Goal: Find specific page/section: Find specific page/section

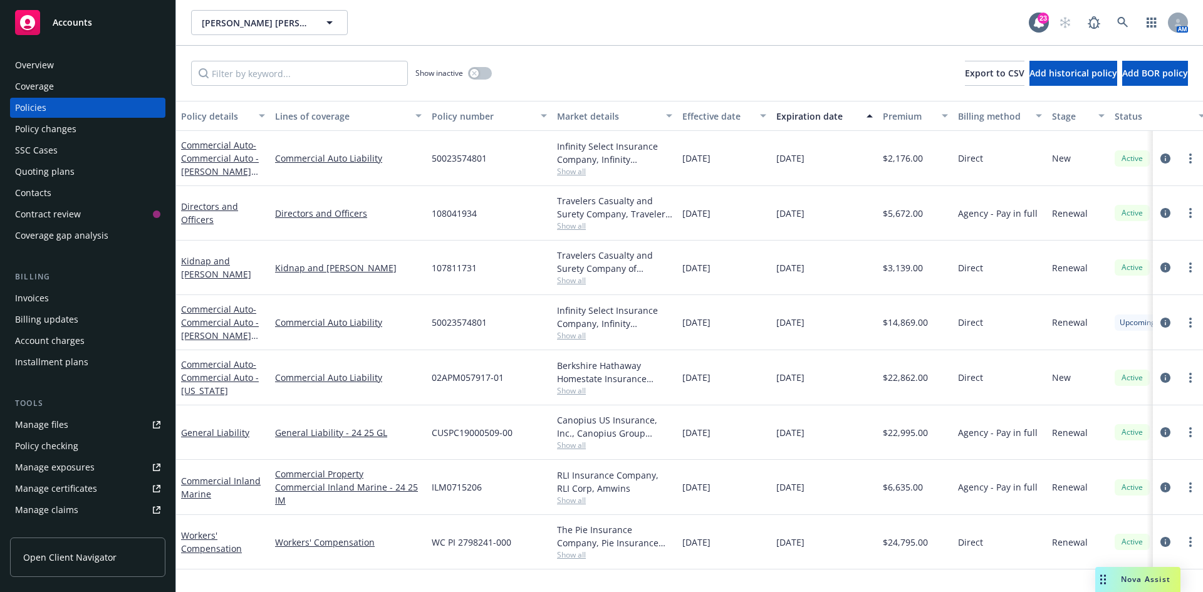
click at [83, 23] on span "Accounts" at bounding box center [72, 23] width 39 height 10
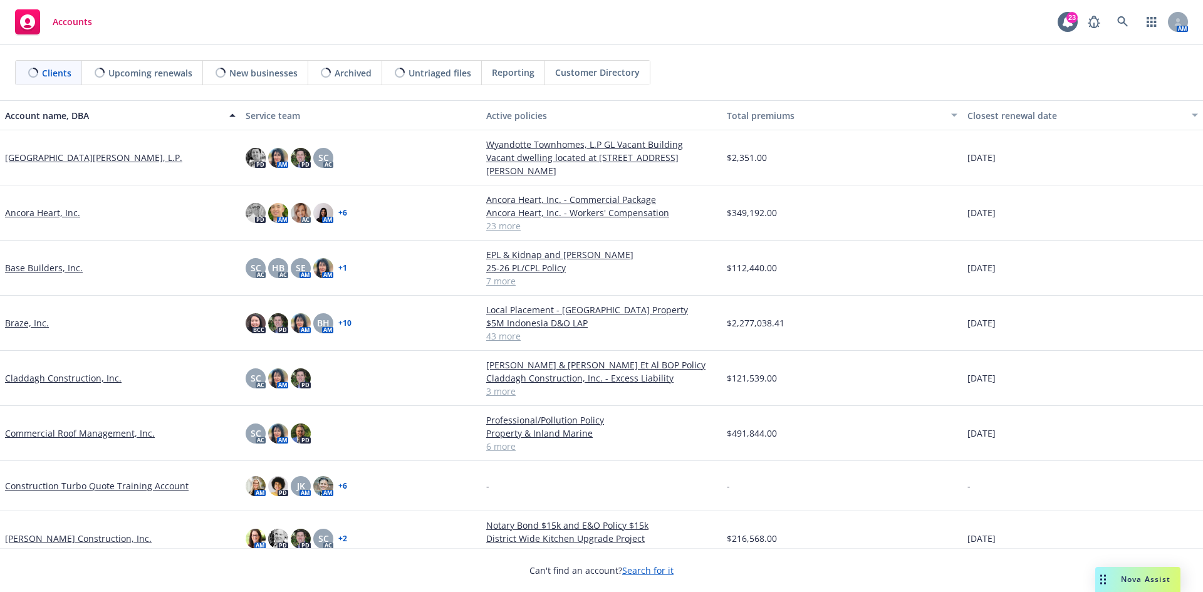
click at [54, 264] on link "Base Builders, Inc." at bounding box center [44, 267] width 78 height 13
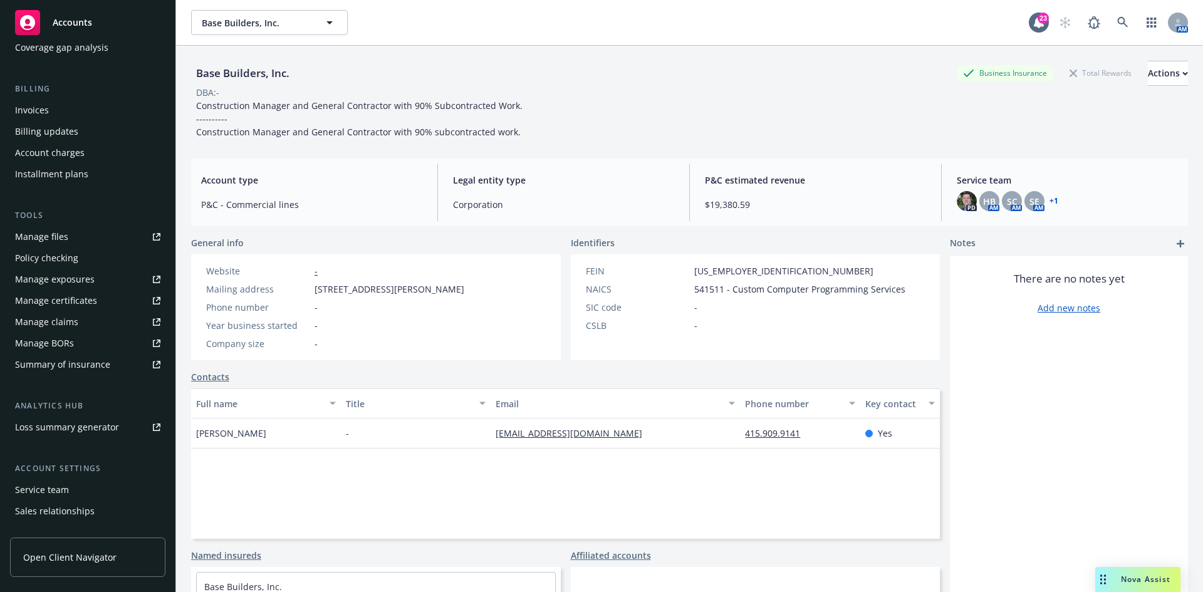
scroll to position [90, 0]
